Goal: Download file/media

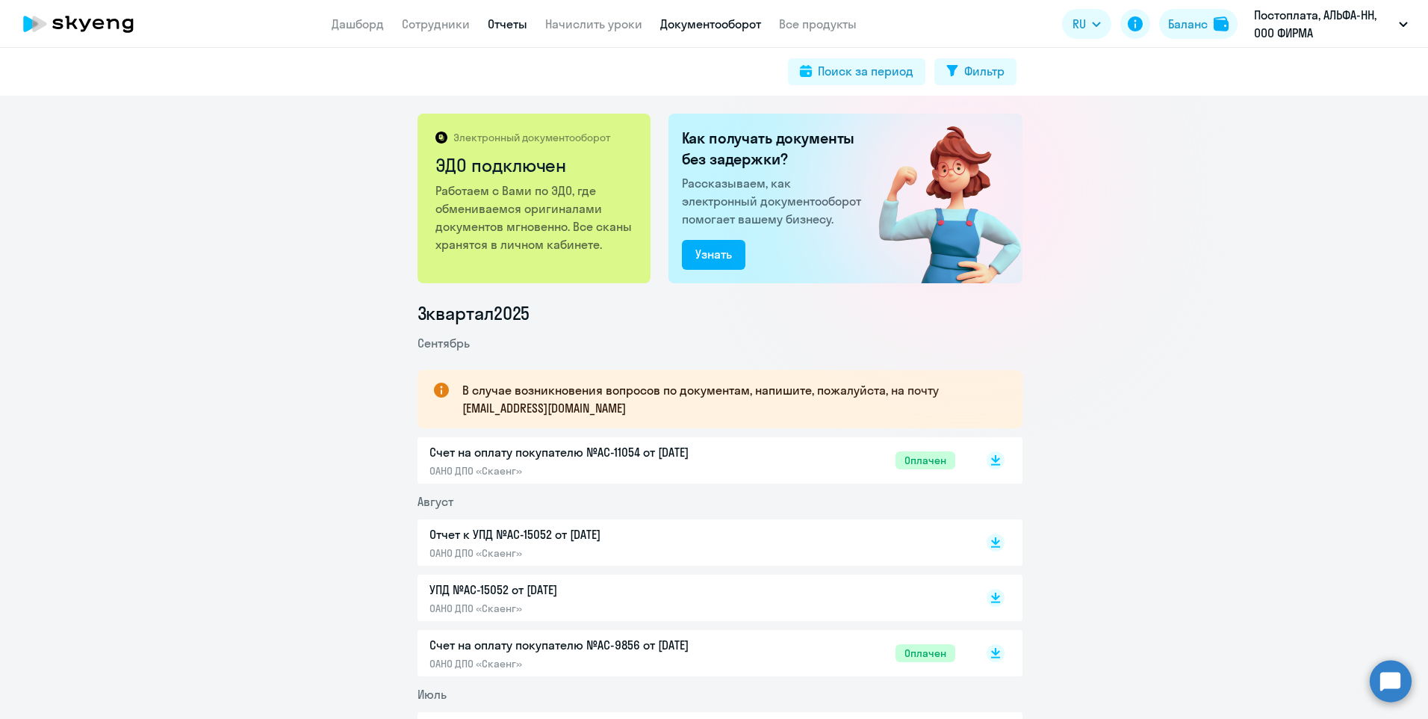
click at [513, 23] on link "Отчеты" at bounding box center [508, 23] width 40 height 15
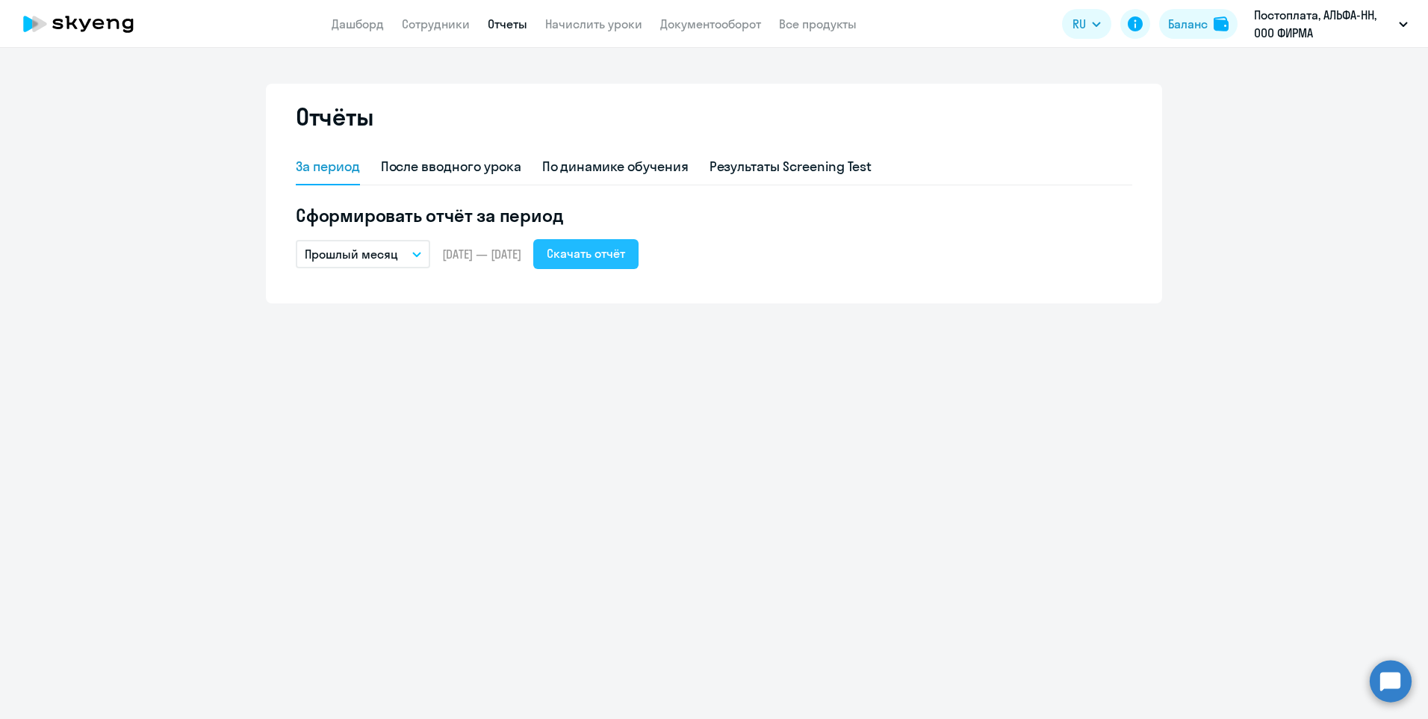
click at [625, 247] on div "Скачать отчёт" at bounding box center [586, 253] width 78 height 18
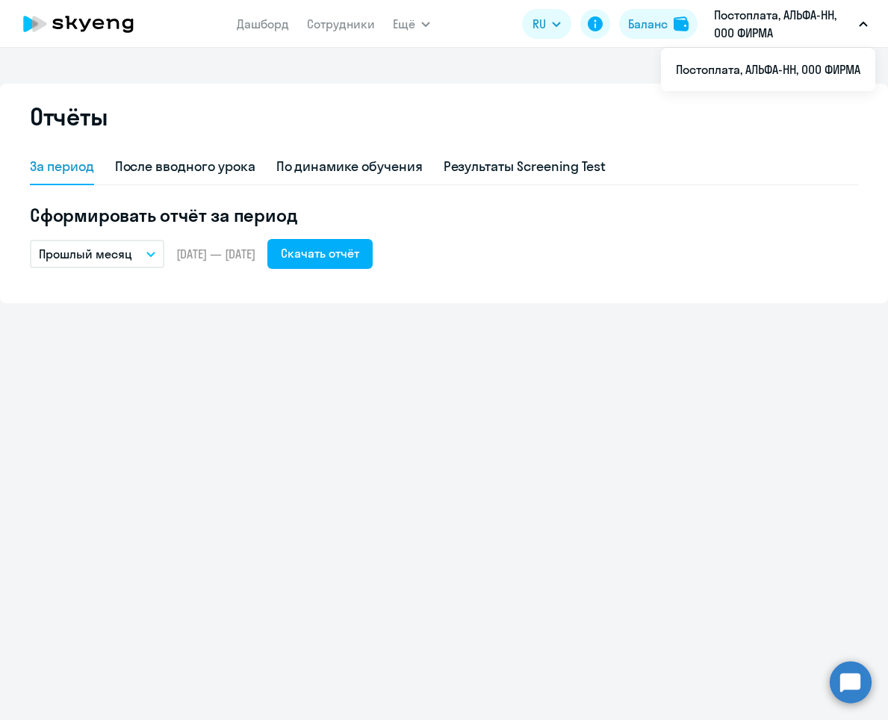
click at [424, 486] on div "Отчёты За период После вводного урока По динамике обучения Результаты Screening…" at bounding box center [444, 384] width 888 height 672
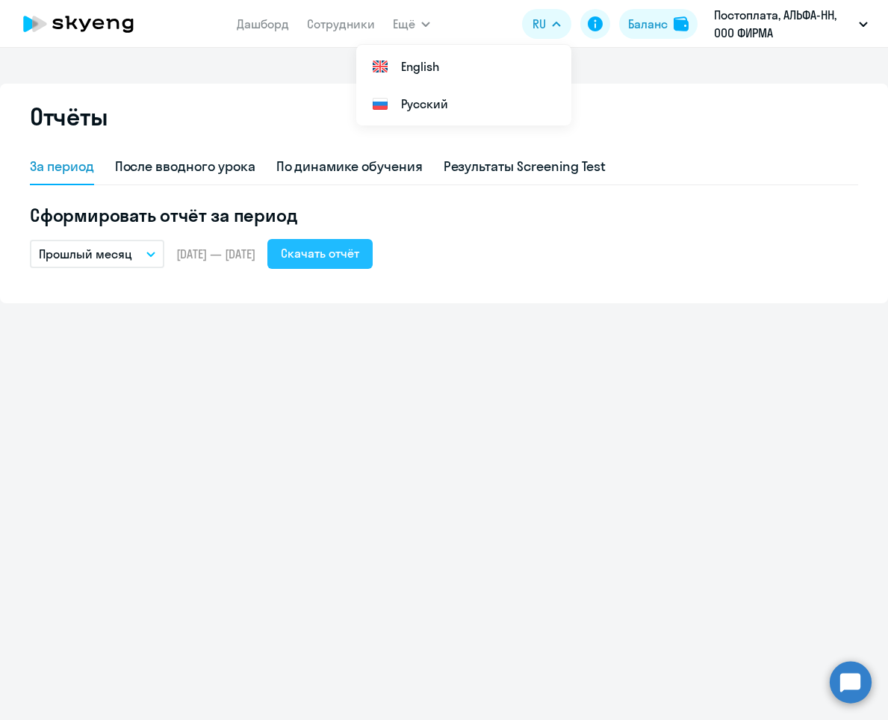
click at [354, 265] on button "Скачать отчёт" at bounding box center [319, 254] width 105 height 30
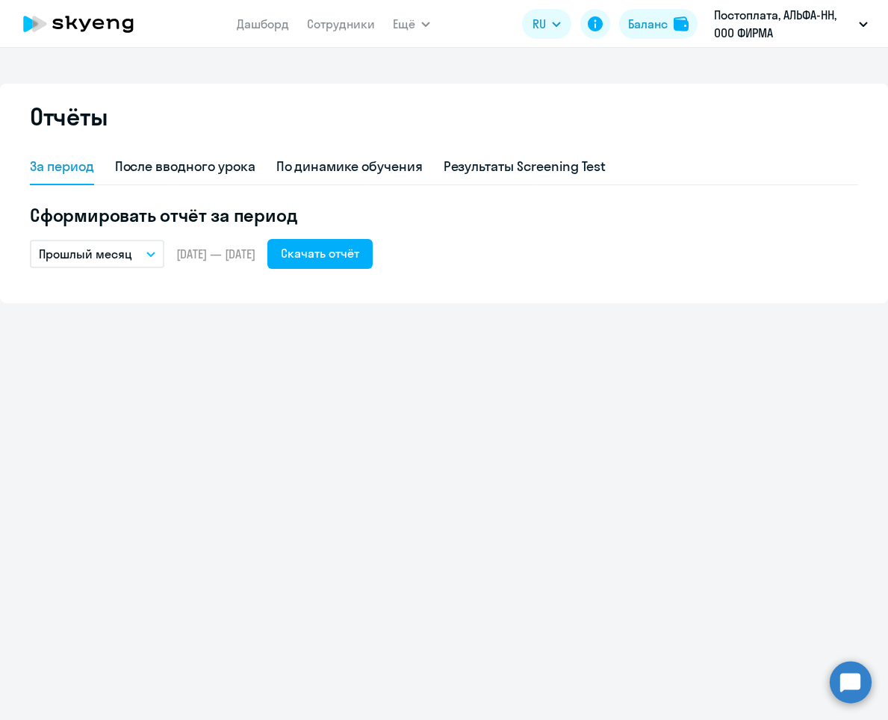
click at [148, 250] on button "Прошлый месяц" at bounding box center [97, 254] width 134 height 28
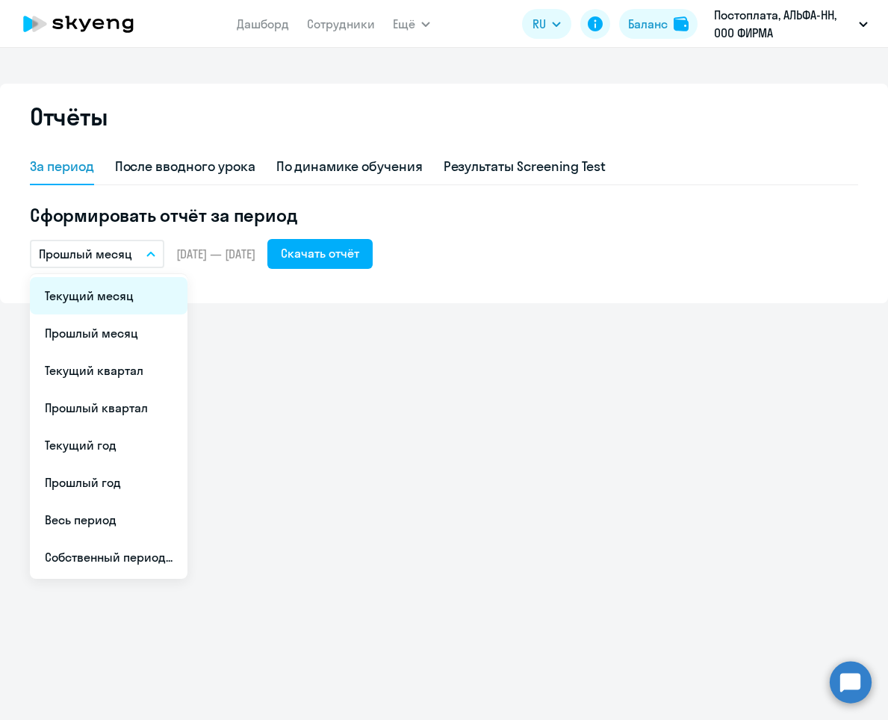
click at [103, 298] on li "Текущий месяц" at bounding box center [109, 295] width 158 height 37
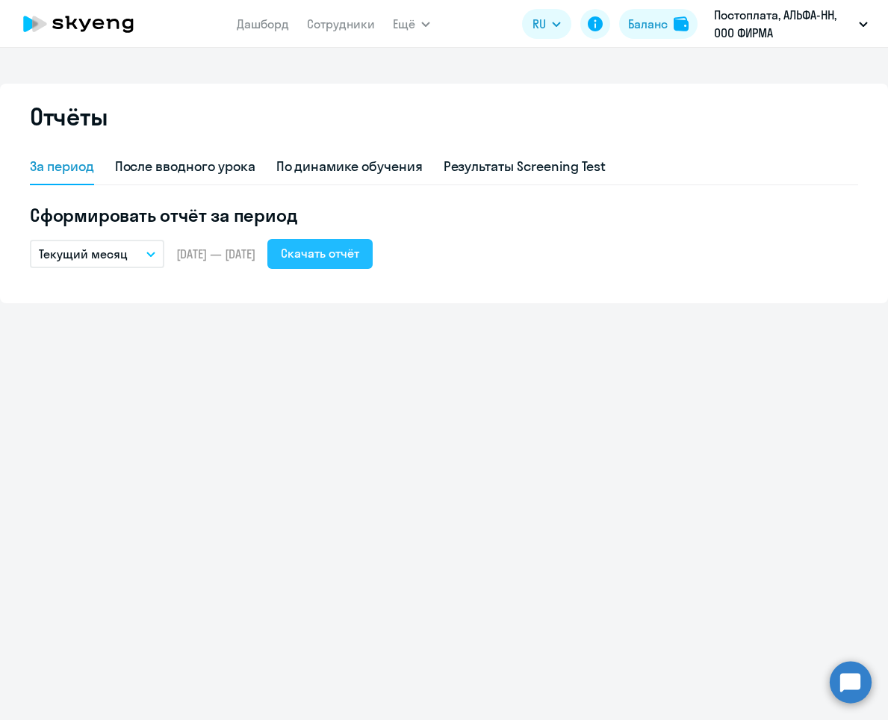
click at [338, 258] on div "Скачать отчёт" at bounding box center [320, 253] width 78 height 18
